Goal: Navigation & Orientation: Find specific page/section

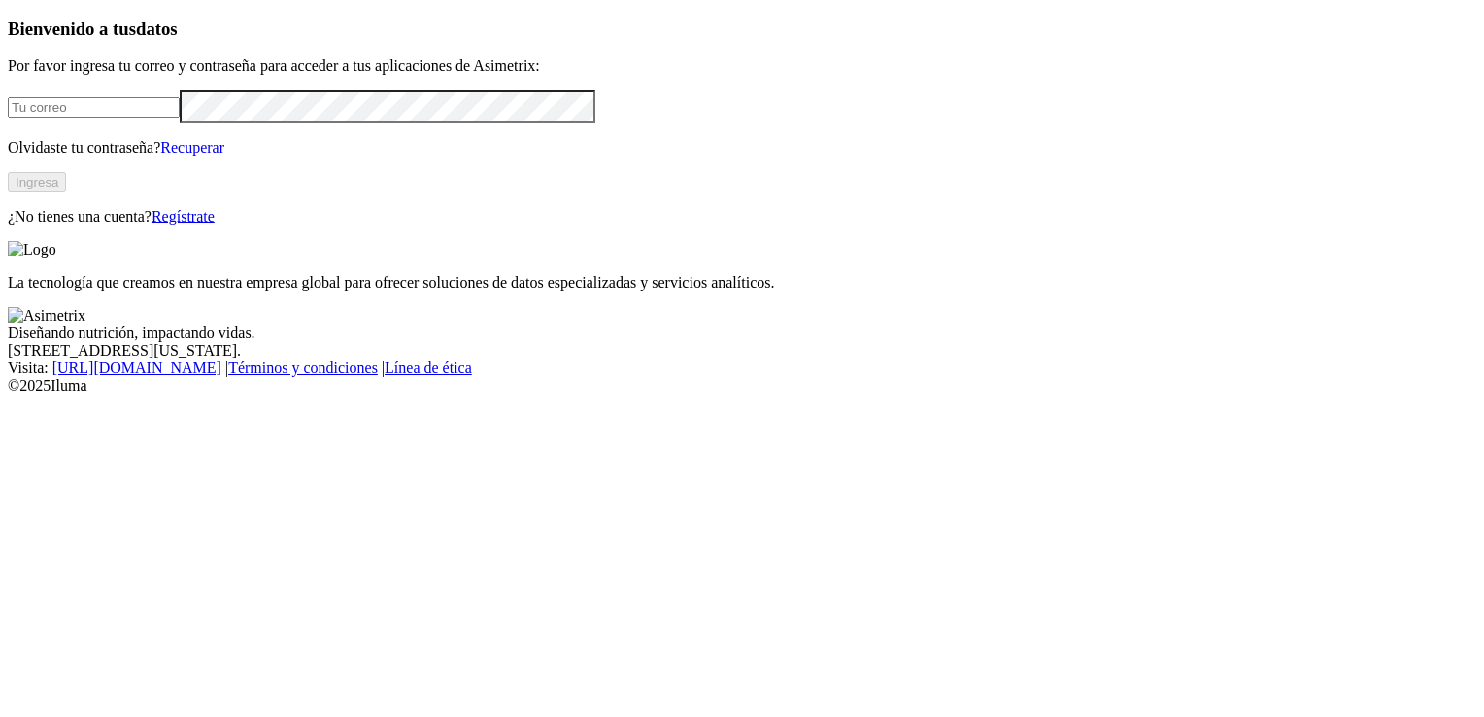
type input "[EMAIL_ADDRESS][DOMAIN_NAME]"
click at [66, 192] on button "Ingresa" at bounding box center [37, 182] width 58 height 20
